Goal: Task Accomplishment & Management: Manage account settings

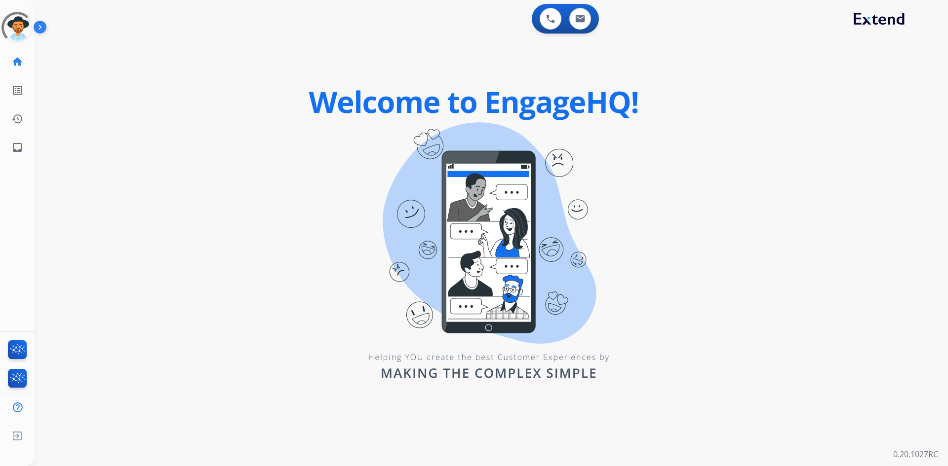
click at [508, 435] on div "0 Voice Interactions 0 Email Interactions swap_horiz Break voice bridge close_f…" at bounding box center [491, 233] width 913 height 466
click at [50, 36] on div at bounding box center [44, 30] width 20 height 20
click at [45, 24] on img at bounding box center [42, 29] width 17 height 19
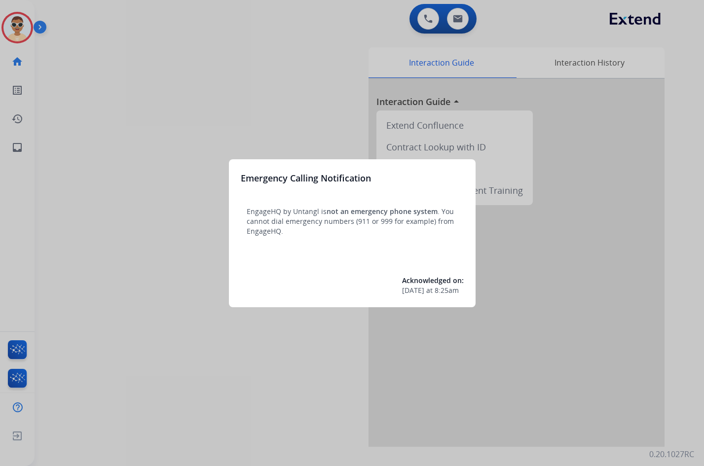
click at [47, 27] on div at bounding box center [352, 233] width 704 height 466
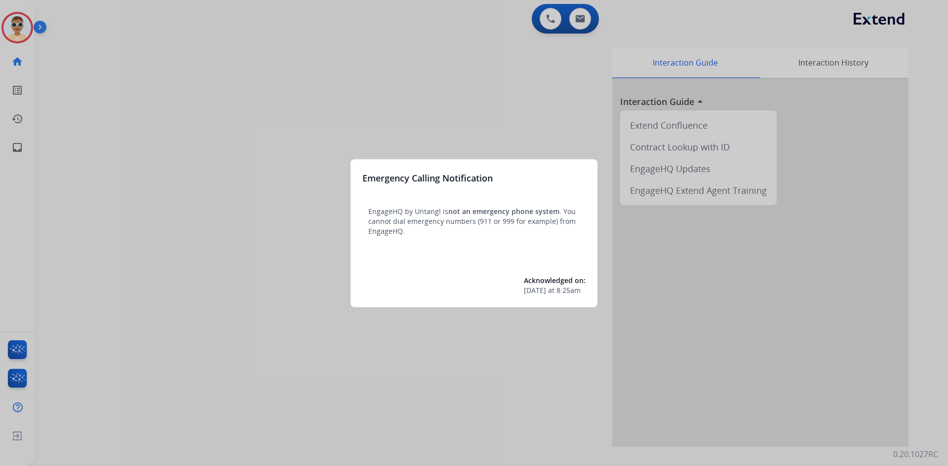
click at [399, 418] on div at bounding box center [474, 233] width 948 height 466
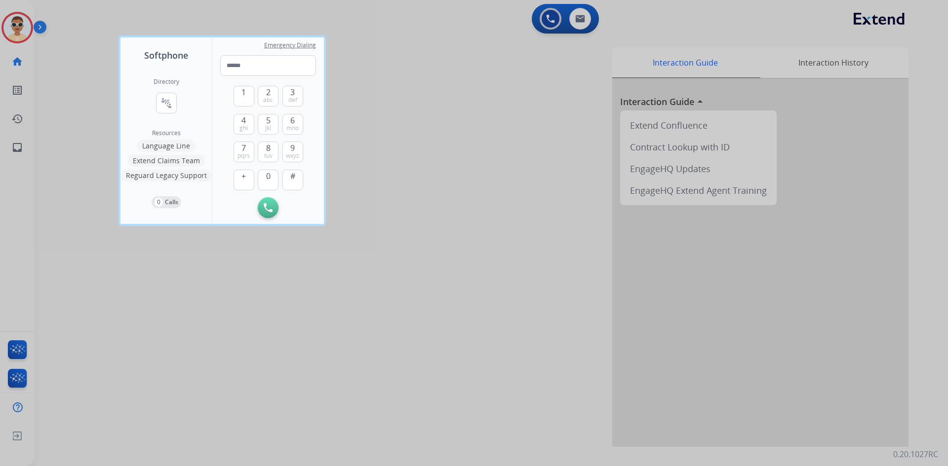
click at [17, 147] on div at bounding box center [474, 233] width 948 height 466
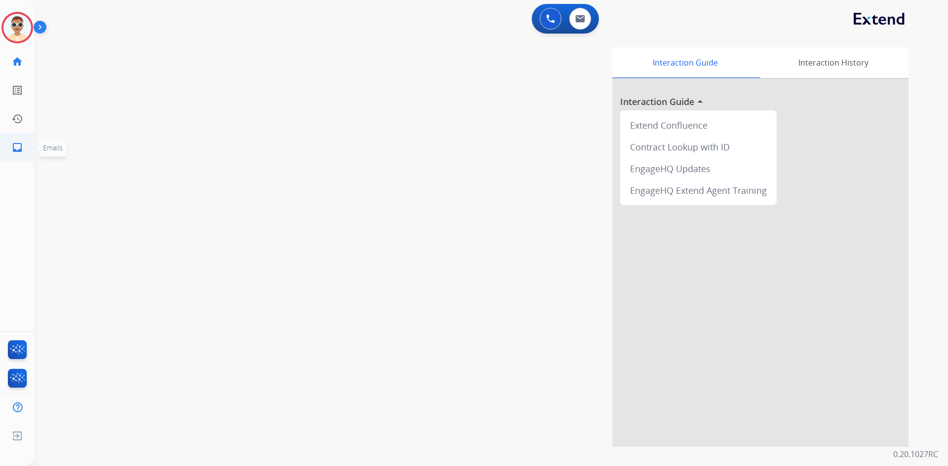
click at [15, 154] on link "inbox Emails" at bounding box center [17, 148] width 28 height 28
select select "**********"
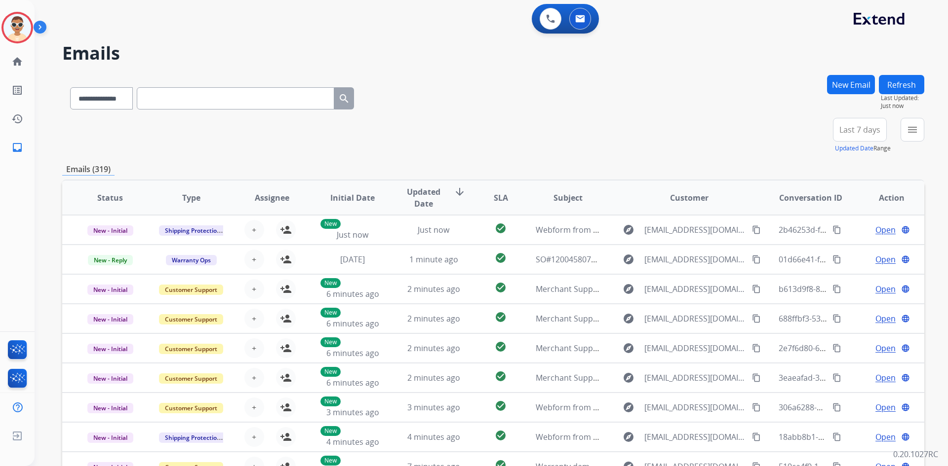
click at [865, 136] on button "Last 7 days" at bounding box center [860, 130] width 54 height 24
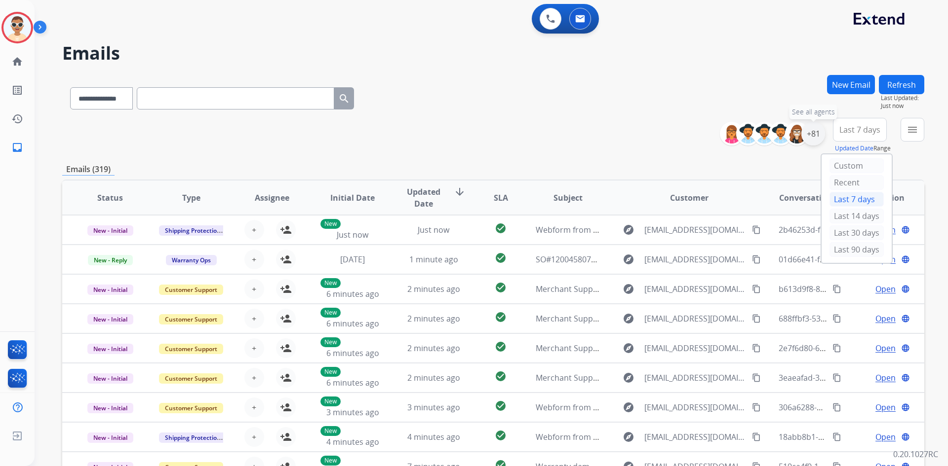
click at [815, 137] on div "+81" at bounding box center [813, 134] width 24 height 24
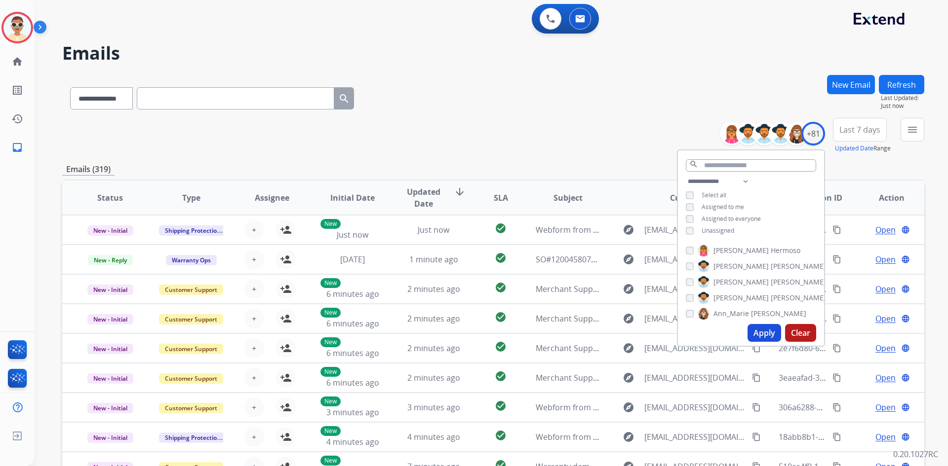
click at [848, 157] on div "**********" at bounding box center [493, 318] width 862 height 487
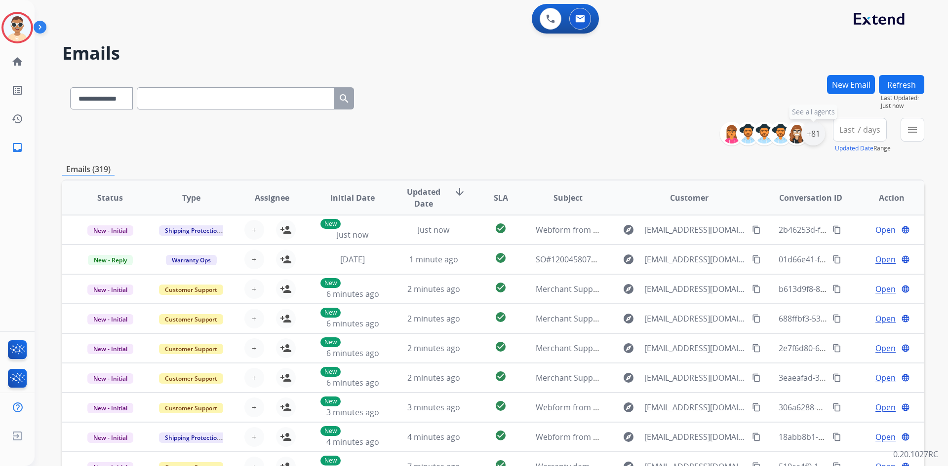
drag, startPoint x: 811, startPoint y: 138, endPoint x: 768, endPoint y: 233, distance: 103.9
click at [811, 140] on div "+81" at bounding box center [813, 134] width 24 height 24
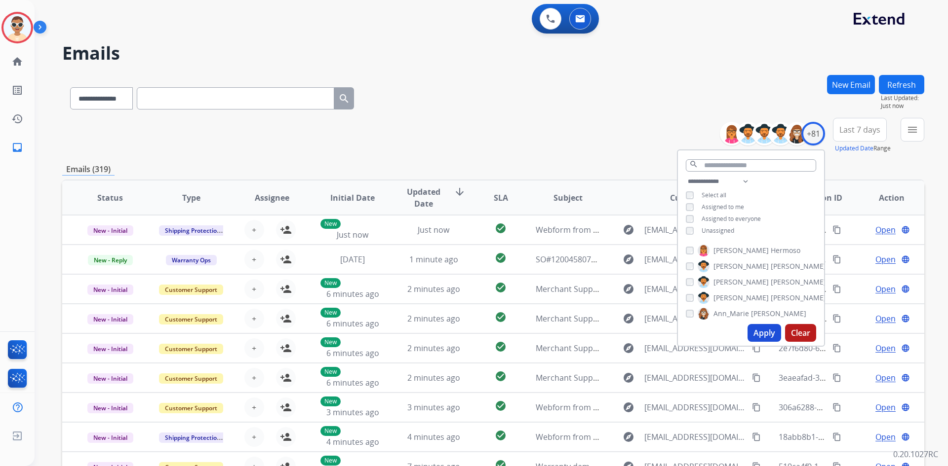
click at [709, 232] on span "Unassigned" at bounding box center [717, 231] width 33 height 8
click at [769, 337] on button "Apply" at bounding box center [764, 333] width 34 height 18
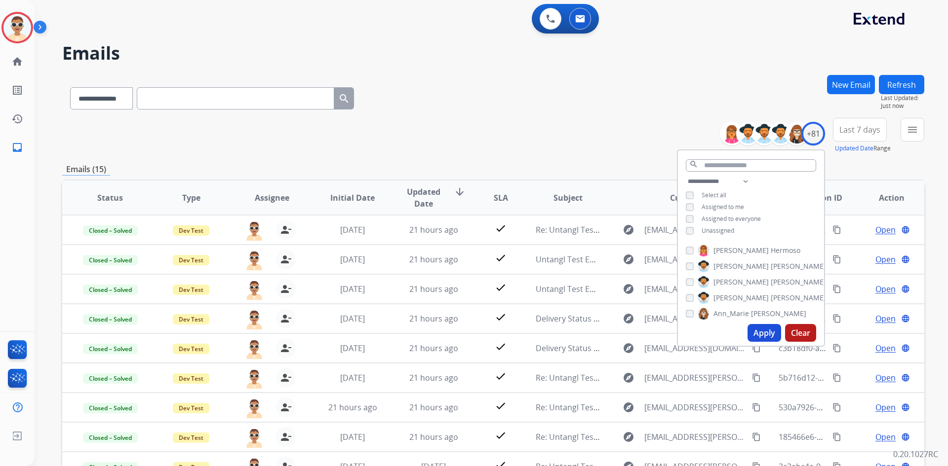
click at [663, 62] on h2 "Emails" at bounding box center [493, 53] width 862 height 20
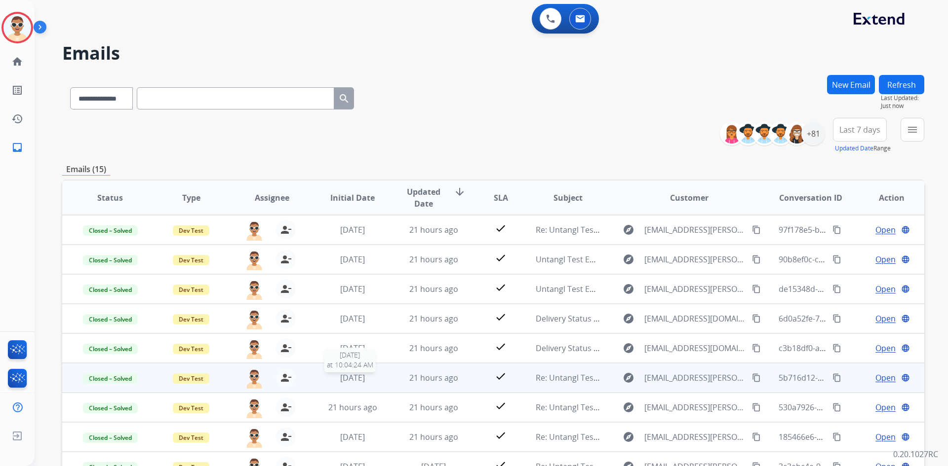
scroll to position [95, 0]
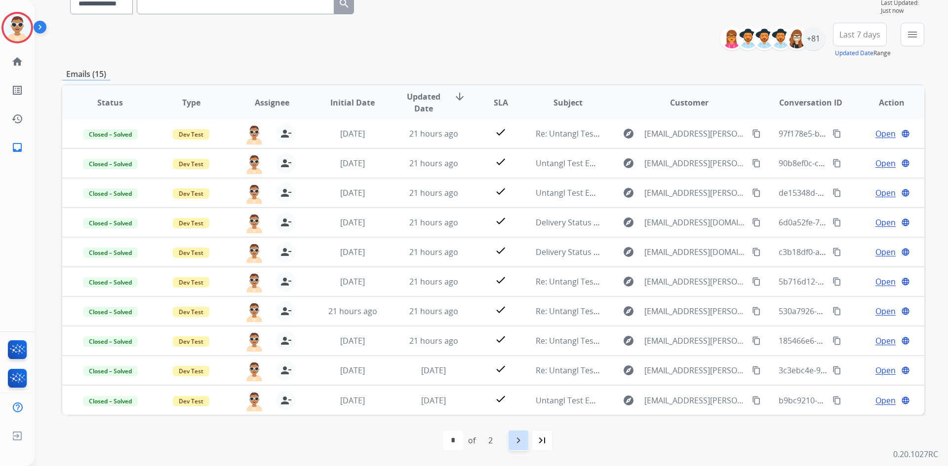
click at [511, 449] on div "navigate_next" at bounding box center [518, 441] width 22 height 22
select select "*"
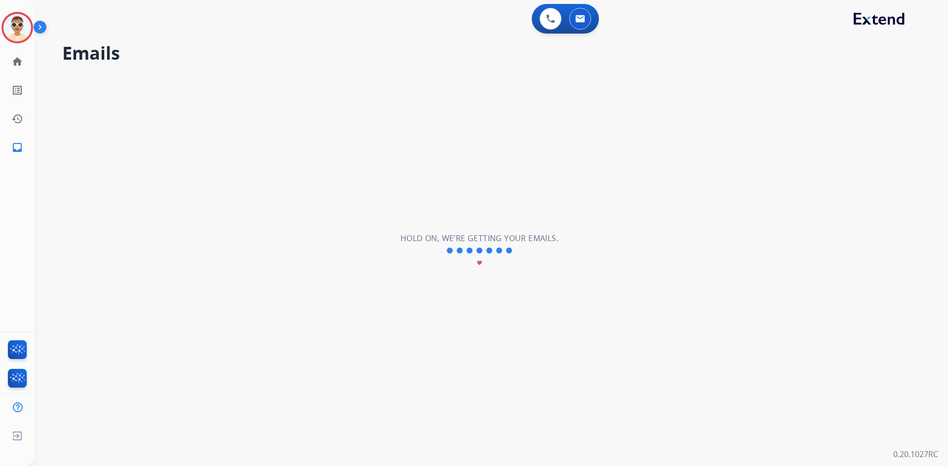
scroll to position [0, 0]
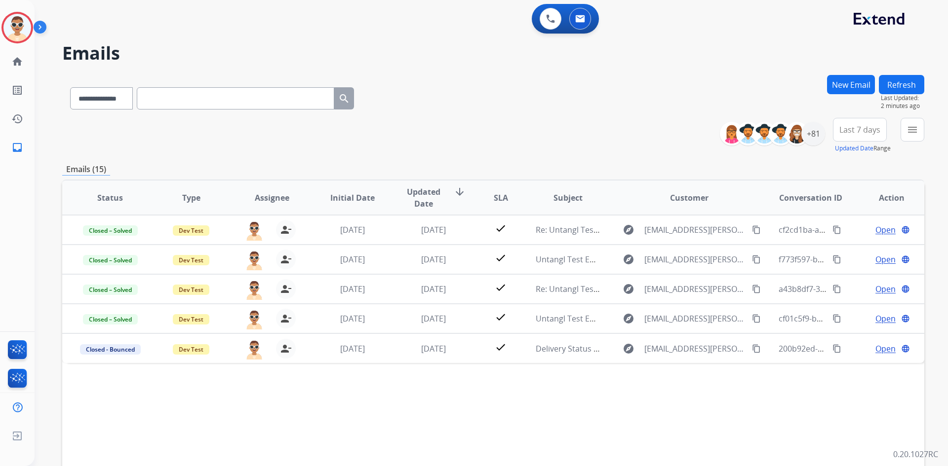
click at [525, 136] on div "**********" at bounding box center [493, 136] width 862 height 36
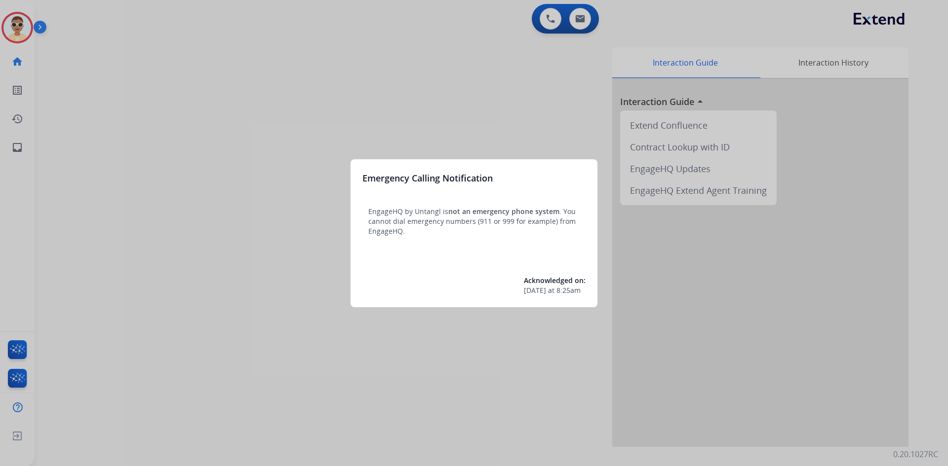
click at [563, 126] on div at bounding box center [474, 233] width 948 height 466
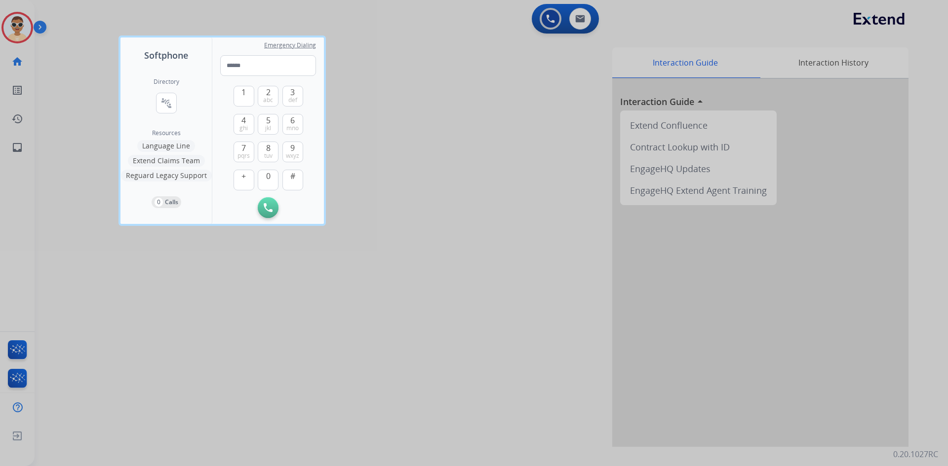
click at [20, 149] on div at bounding box center [474, 233] width 948 height 466
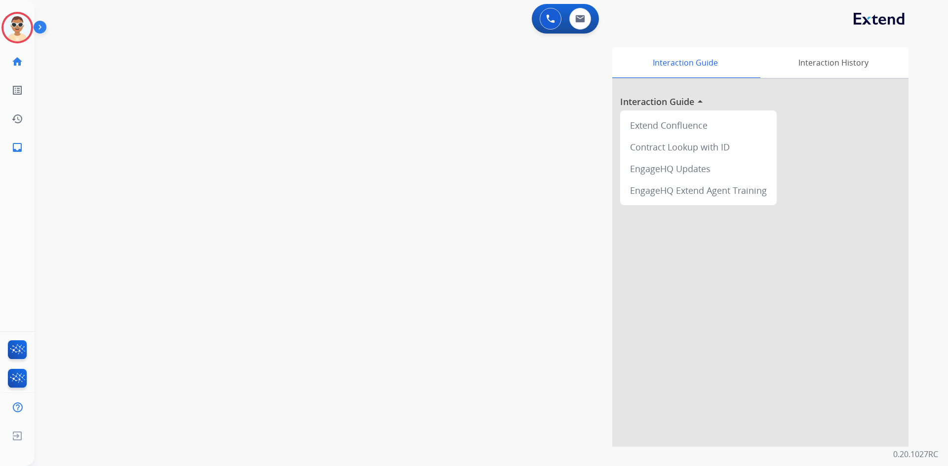
click at [20, 149] on mat-icon "inbox" at bounding box center [17, 148] width 12 height 12
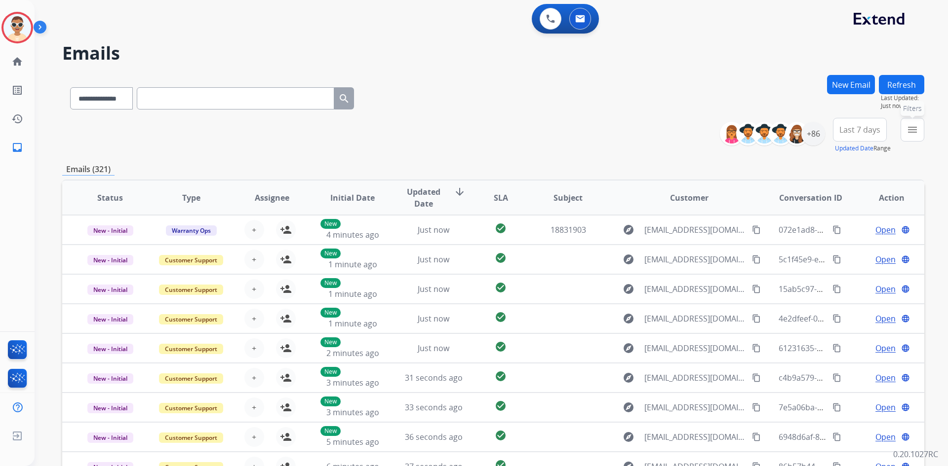
click at [909, 130] on mat-icon "menu" at bounding box center [912, 130] width 12 height 12
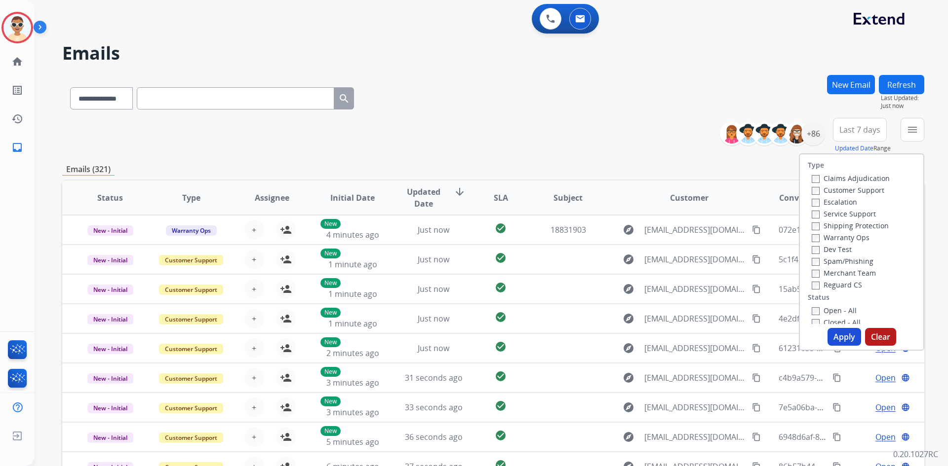
scroll to position [197, 0]
click at [849, 247] on label "Closed - Bounced" at bounding box center [847, 243] width 70 height 9
click at [844, 337] on button "Apply" at bounding box center [844, 337] width 34 height 18
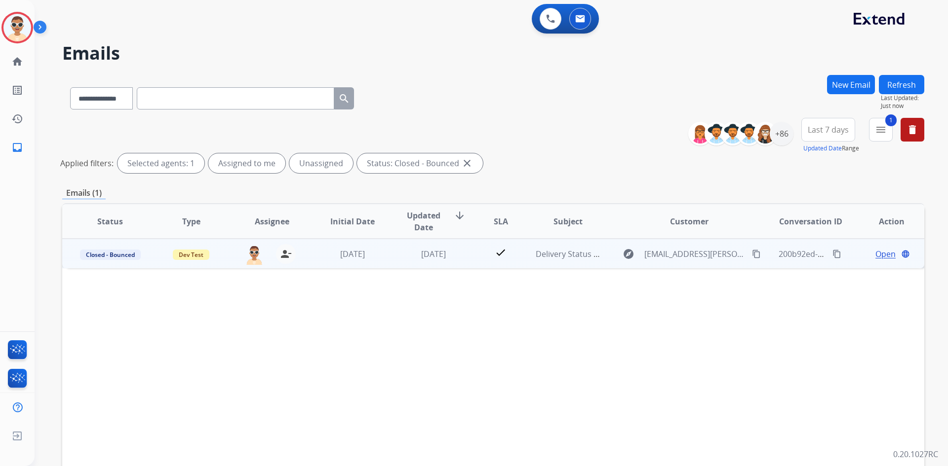
click at [832, 253] on mat-icon "content_copy" at bounding box center [836, 254] width 9 height 9
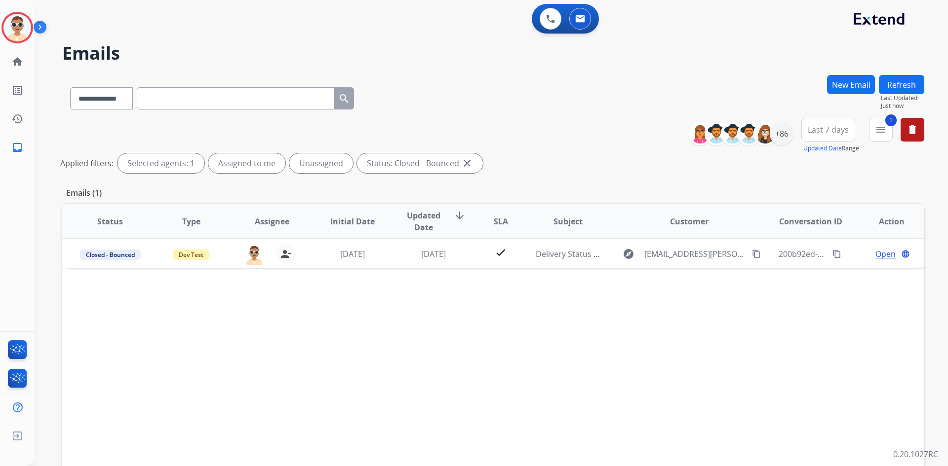
click at [815, 132] on span "Last 7 days" at bounding box center [828, 130] width 41 height 4
click at [820, 216] on div "Last 14 days" at bounding box center [825, 216] width 54 height 15
click at [473, 128] on div "**********" at bounding box center [493, 147] width 862 height 59
